Goal: Task Accomplishment & Management: Use online tool/utility

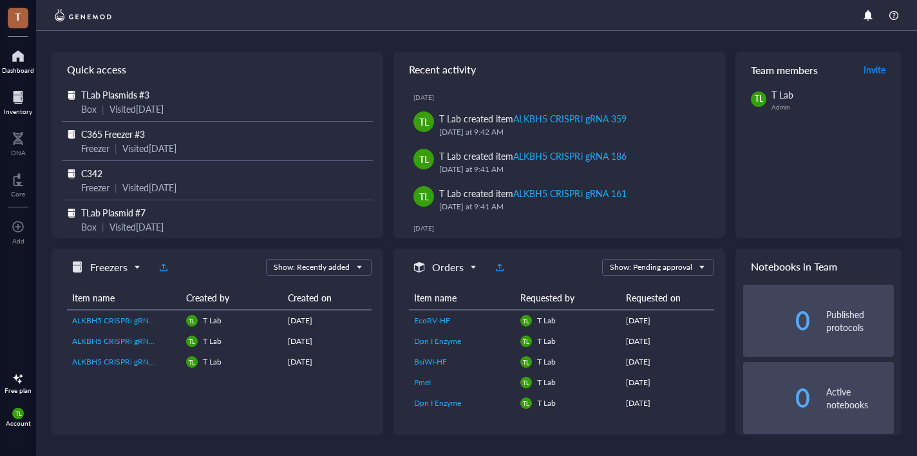
click at [22, 90] on div at bounding box center [18, 97] width 28 height 21
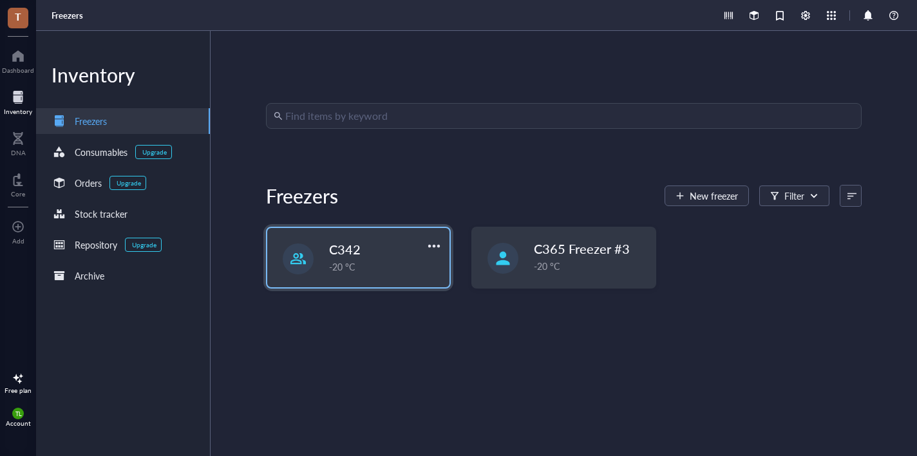
click at [359, 266] on div "-20 °C" at bounding box center [385, 267] width 113 height 14
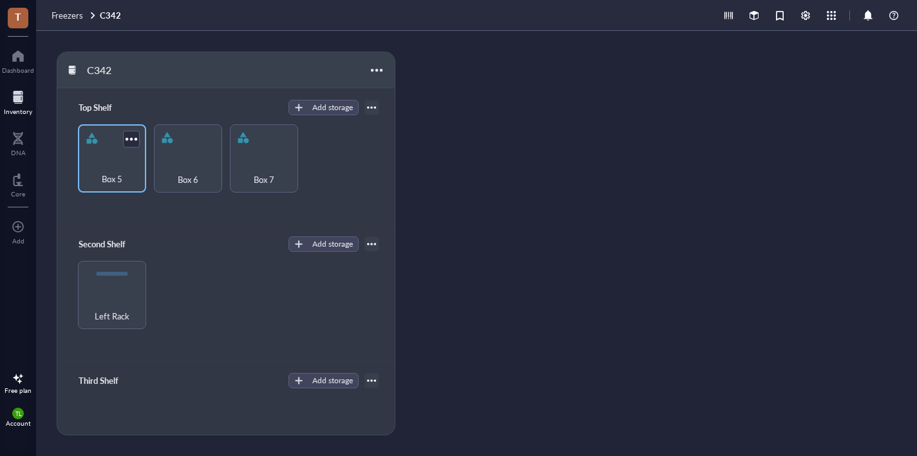
click at [119, 159] on div "Box 5" at bounding box center [111, 172] width 55 height 28
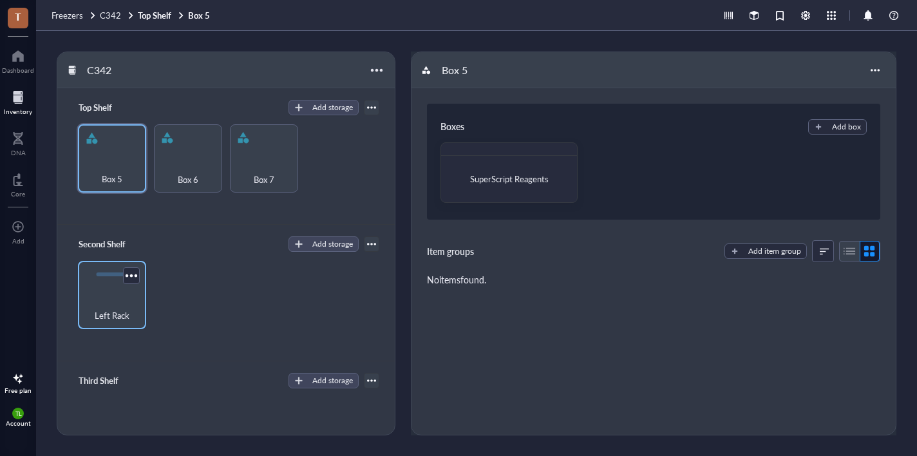
click at [111, 309] on span "Left Rack" at bounding box center [112, 316] width 35 height 14
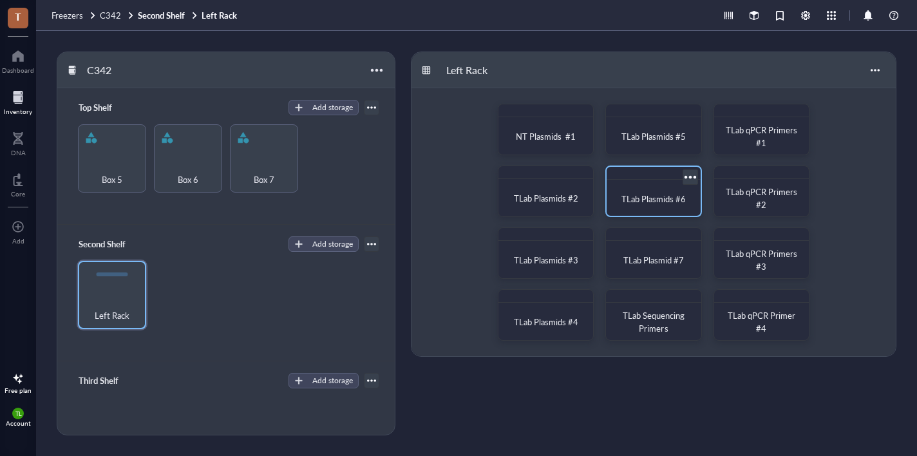
click at [679, 200] on span "TLab Plasmids #6" at bounding box center [654, 199] width 64 height 12
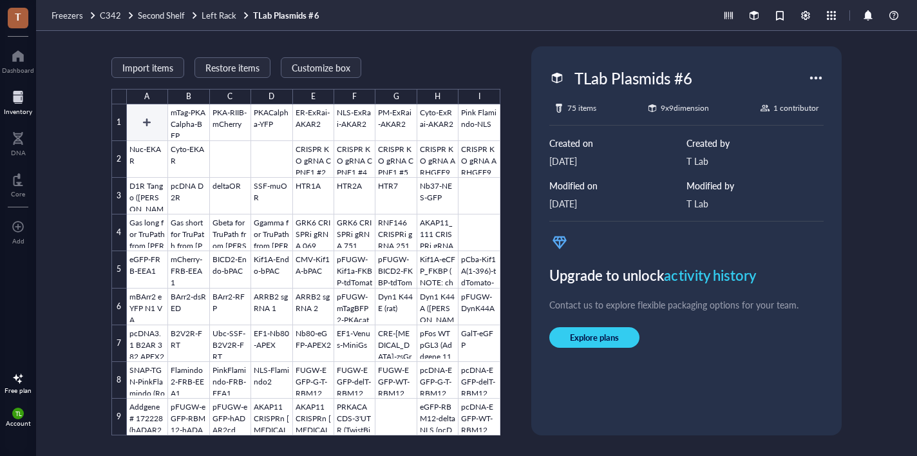
click at [152, 119] on div at bounding box center [314, 269] width 374 height 331
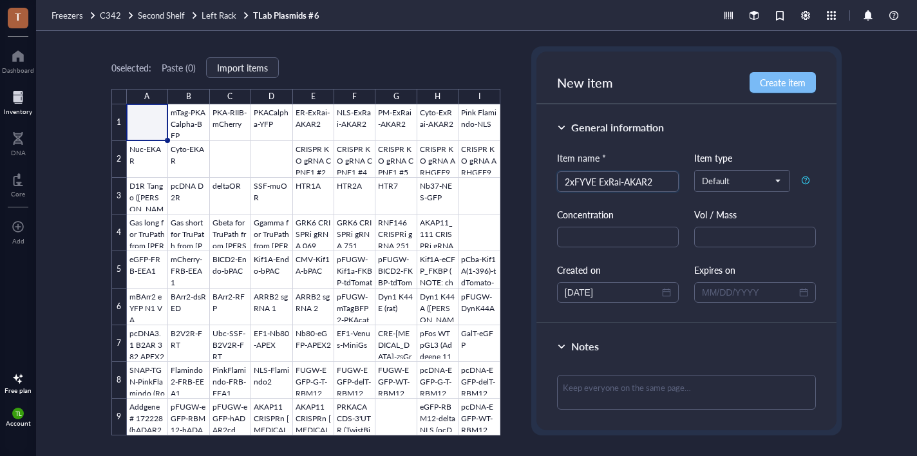
type input "2xFYVE ExRai-AKAR2"
click at [789, 79] on span "Create item" at bounding box center [783, 82] width 46 height 10
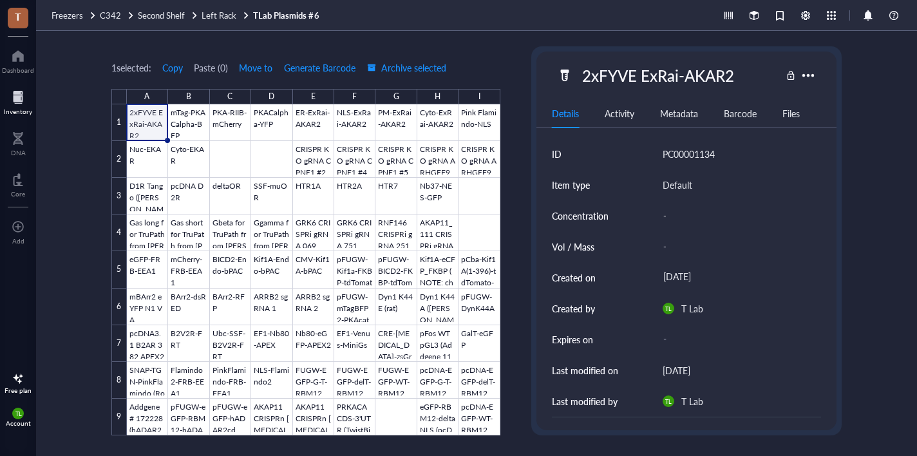
click at [509, 41] on div "1 selected: Copy Paste ( 0 ) Move to Generate Barcode Archive selected A B C D …" at bounding box center [476, 243] width 881 height 425
